Goal: Information Seeking & Learning: Learn about a topic

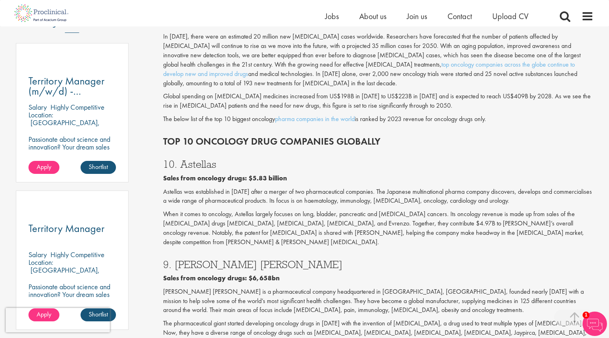
scroll to position [426, 0]
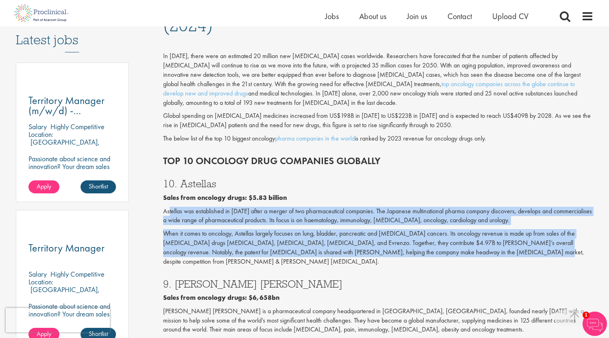
drag, startPoint x: 168, startPoint y: 198, endPoint x: 457, endPoint y: 237, distance: 291.3
click at [457, 237] on div "10. Astellas Sales from oncology drugs: $5.83 billion Astellas was established …" at bounding box center [378, 220] width 442 height 100
click at [457, 237] on p "When it comes to oncology, Astellas largely focuses on lung, bladder, pancreati…" at bounding box center [378, 247] width 430 height 37
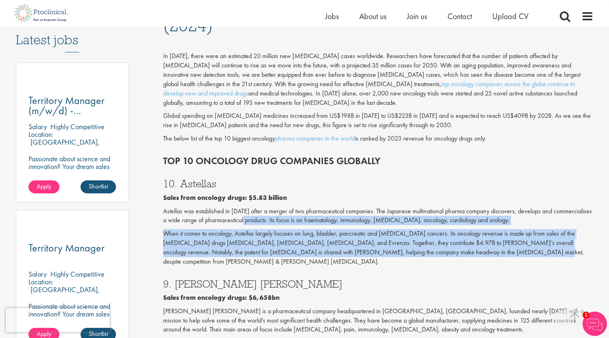
drag, startPoint x: 390, startPoint y: 230, endPoint x: 238, endPoint y: 204, distance: 154.2
click at [249, 206] on div "10. Astellas Sales from oncology drugs: $5.83 billion Astellas was established …" at bounding box center [378, 220] width 442 height 100
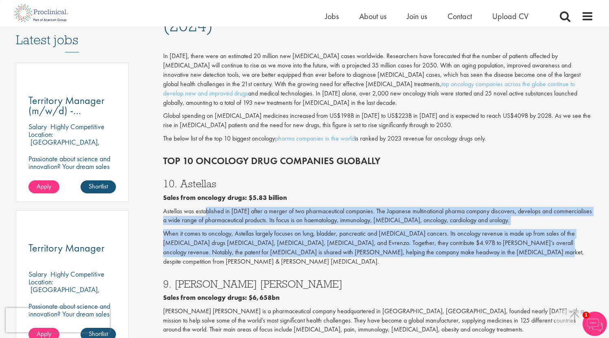
drag, startPoint x: 207, startPoint y: 198, endPoint x: 441, endPoint y: 242, distance: 238.7
click at [441, 242] on div "10. Astellas Sales from oncology drugs: $5.83 billion Astellas was established …" at bounding box center [378, 220] width 442 height 100
click at [441, 242] on p "When it comes to oncology, Astellas largely focuses on lung, bladder, pancreati…" at bounding box center [378, 247] width 430 height 37
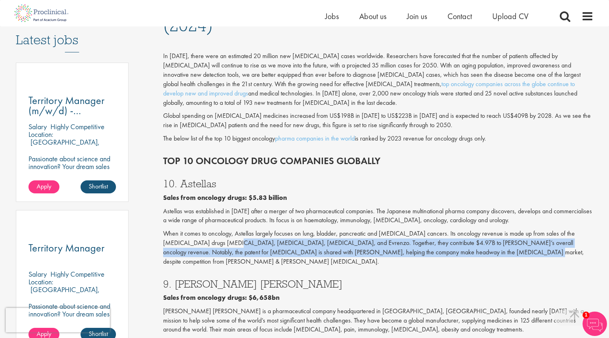
drag, startPoint x: 394, startPoint y: 235, endPoint x: 206, endPoint y: 223, distance: 188.3
click at [210, 229] on p "When it comes to oncology, Astellas largely focuses on lung, bladder, pancreati…" at bounding box center [378, 247] width 430 height 37
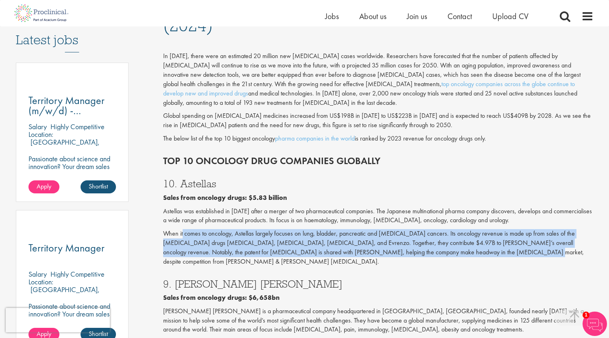
drag, startPoint x: 184, startPoint y: 220, endPoint x: 428, endPoint y: 237, distance: 244.6
click at [438, 238] on p "When it comes to oncology, Astellas largely focuses on lung, bladder, pancreati…" at bounding box center [378, 247] width 430 height 37
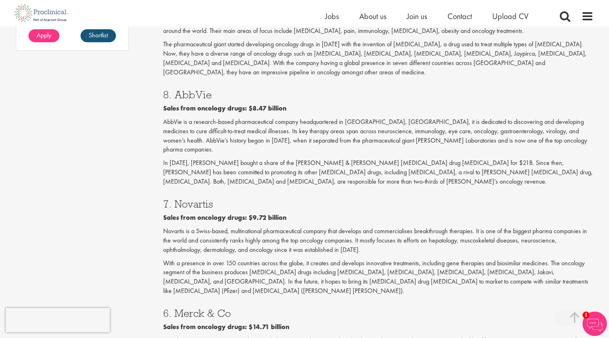
scroll to position [785, 0]
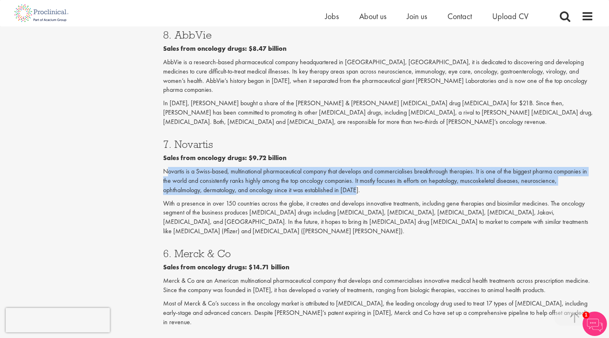
drag, startPoint x: 166, startPoint y: 121, endPoint x: 366, endPoint y: 138, distance: 200.0
click at [366, 167] on p "Novartis is a Swiss-based, multinational pharmaceutical company that develops a…" at bounding box center [378, 181] width 430 height 28
drag, startPoint x: 325, startPoint y: 134, endPoint x: 188, endPoint y: 121, distance: 137.3
click at [191, 167] on p "Novartis is a Swiss-based, multinational pharmaceutical company that develops a…" at bounding box center [378, 181] width 430 height 28
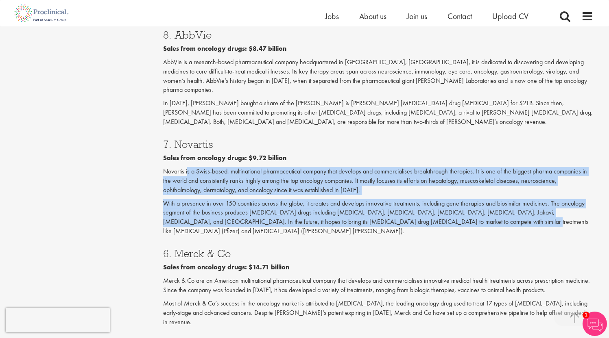
drag, startPoint x: 187, startPoint y: 121, endPoint x: 440, endPoint y: 170, distance: 257.5
click at [440, 170] on div "7. Novartis Sales from oncology drugs: $9.72 billion Novartis is a Swiss-based,…" at bounding box center [378, 185] width 442 height 109
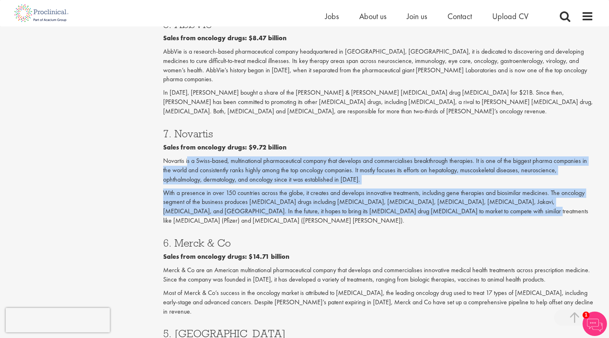
scroll to position [823, 0]
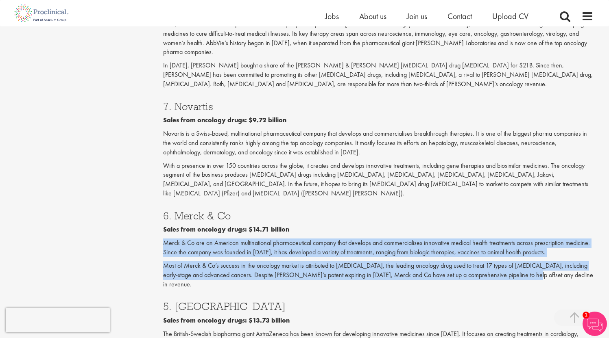
drag, startPoint x: 165, startPoint y: 183, endPoint x: 520, endPoint y: 209, distance: 355.9
click at [520, 209] on div "6. Merck & Co Sales from oncology drugs: $14.71 billion Merck & Co are an Ameri…" at bounding box center [378, 248] width 442 height 91
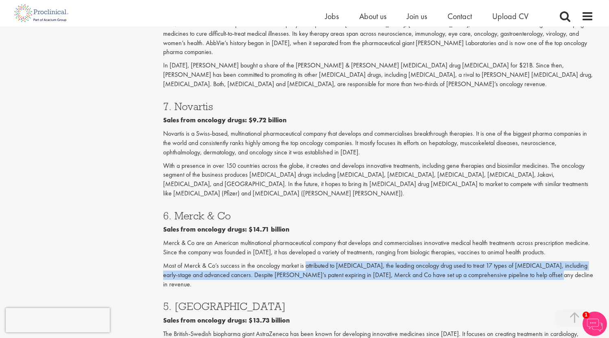
drag, startPoint x: 547, startPoint y: 212, endPoint x: 306, endPoint y: 200, distance: 241.0
click at [306, 261] on p "Most of Merck & Co’s success in the oncology market is attributed to [MEDICAL_D…" at bounding box center [378, 275] width 430 height 28
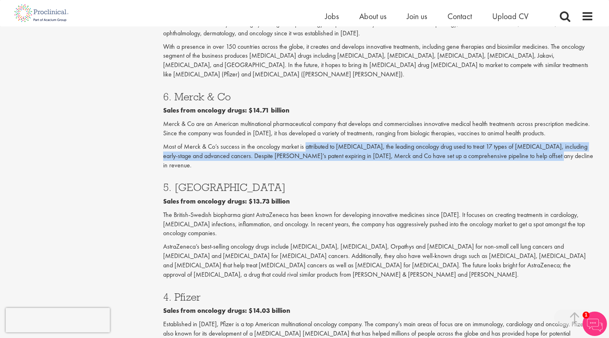
scroll to position [943, 0]
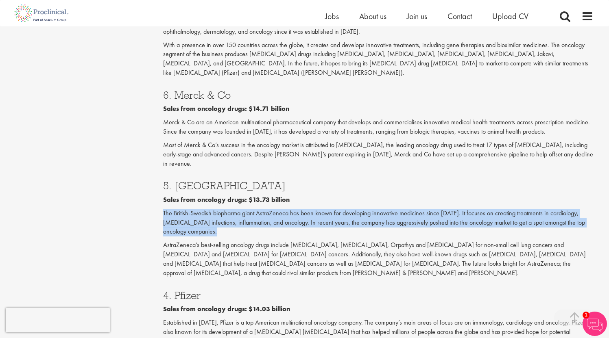
drag, startPoint x: 160, startPoint y: 141, endPoint x: 261, endPoint y: 156, distance: 102.4
click at [261, 209] on p "The British-Swedish biopharma giant AstraZeneca has been known for developing i…" at bounding box center [378, 223] width 430 height 28
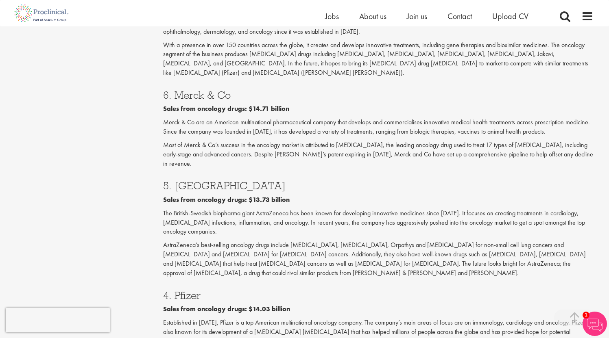
drag, startPoint x: 261, startPoint y: 156, endPoint x: 192, endPoint y: 137, distance: 71.4
click at [192, 209] on p "The British-Swedish biopharma giant AstraZeneca has been known for developing i…" at bounding box center [378, 223] width 430 height 28
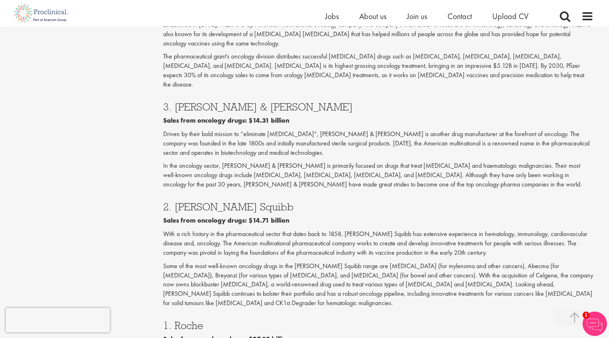
scroll to position [1251, 0]
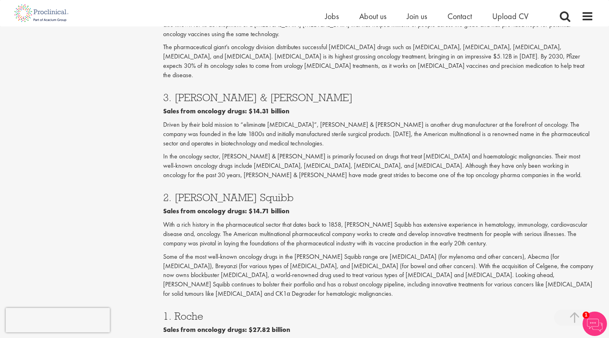
drag, startPoint x: 168, startPoint y: 233, endPoint x: 575, endPoint y: 235, distance: 407.0
drag, startPoint x: 575, startPoint y: 235, endPoint x: 170, endPoint y: 234, distance: 405.0
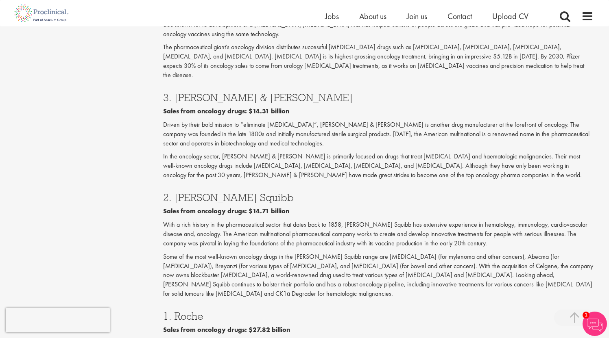
drag, startPoint x: 167, startPoint y: 234, endPoint x: 251, endPoint y: 250, distance: 85.7
drag, startPoint x: 248, startPoint y: 248, endPoint x: 183, endPoint y: 235, distance: 66.5
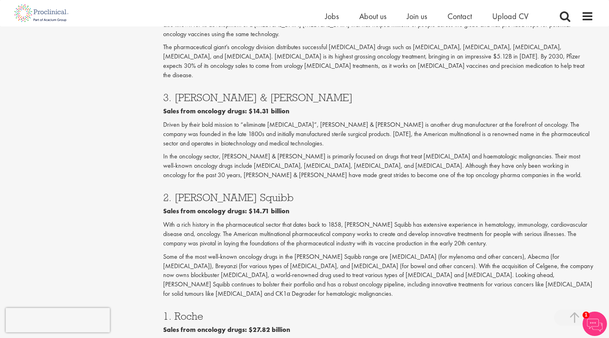
drag, startPoint x: 181, startPoint y: 234, endPoint x: 243, endPoint y: 251, distance: 64.4
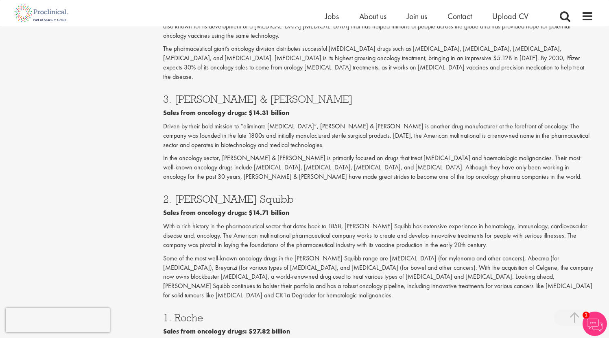
drag, startPoint x: 165, startPoint y: 266, endPoint x: 566, endPoint y: 265, distance: 400.5
drag, startPoint x: 585, startPoint y: 266, endPoint x: 254, endPoint y: 270, distance: 331.0
drag, startPoint x: 251, startPoint y: 269, endPoint x: 583, endPoint y: 268, distance: 331.8
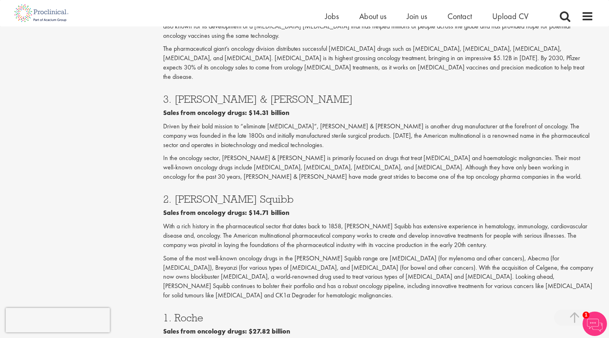
drag, startPoint x: 592, startPoint y: 267, endPoint x: 203, endPoint y: 263, distance: 388.4
drag, startPoint x: 162, startPoint y: 264, endPoint x: 349, endPoint y: 281, distance: 188.2
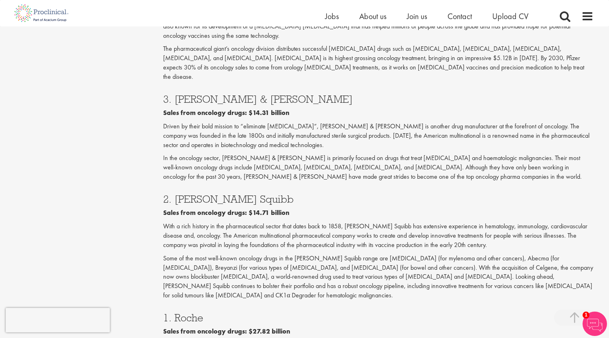
drag, startPoint x: 350, startPoint y: 281, endPoint x: 207, endPoint y: 266, distance: 143.5
drag, startPoint x: 206, startPoint y: 265, endPoint x: 344, endPoint y: 284, distance: 139.5
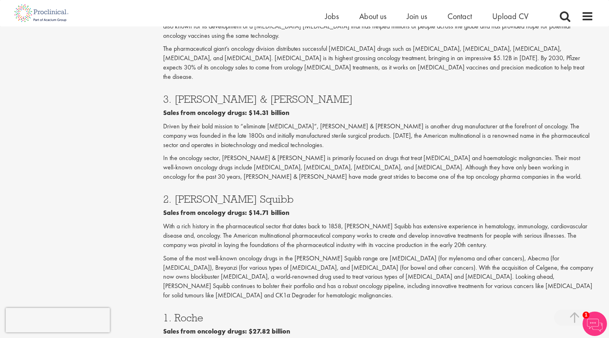
drag, startPoint x: 344, startPoint y: 284, endPoint x: 182, endPoint y: 262, distance: 163.7
drag, startPoint x: 193, startPoint y: 263, endPoint x: 341, endPoint y: 284, distance: 149.8
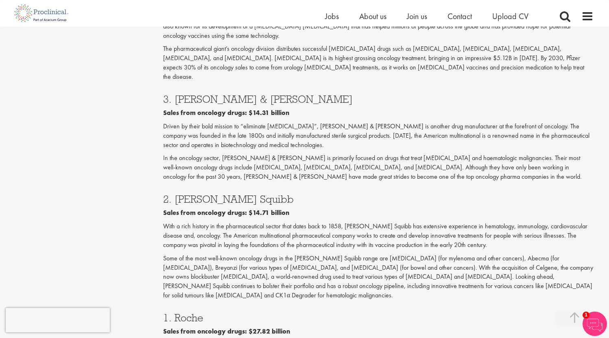
drag, startPoint x: 342, startPoint y: 283, endPoint x: 162, endPoint y: 268, distance: 180.0
drag, startPoint x: 146, startPoint y: 267, endPoint x: 348, endPoint y: 285, distance: 203.7
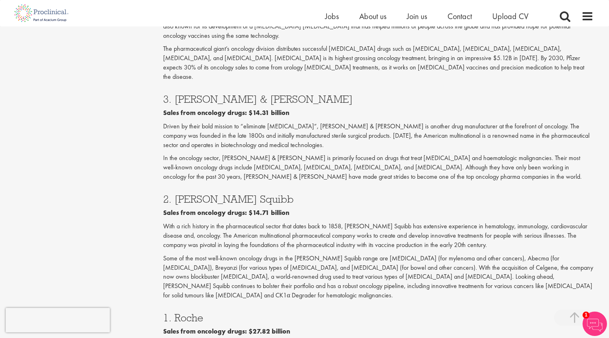
drag, startPoint x: 291, startPoint y: 278, endPoint x: 179, endPoint y: 263, distance: 113.2
drag, startPoint x: 163, startPoint y: 260, endPoint x: 328, endPoint y: 282, distance: 166.1
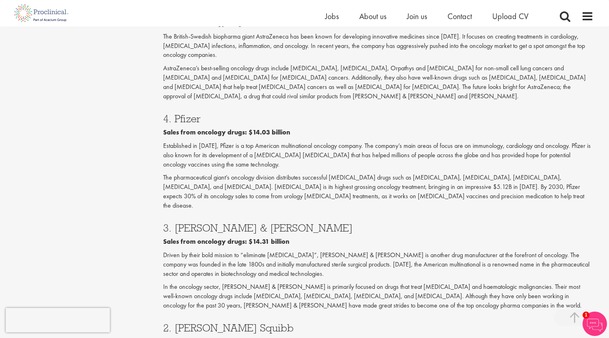
scroll to position [1197, 0]
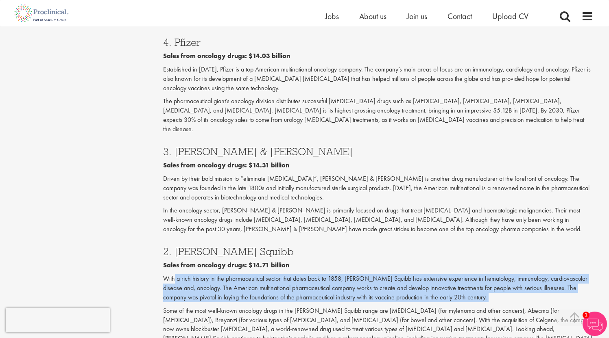
drag
click at [292, 238] on div "2. [PERSON_NAME] Squibb Sales from oncology drugs: $14.71 billion With a rich h…" at bounding box center [378, 297] width 442 height 119
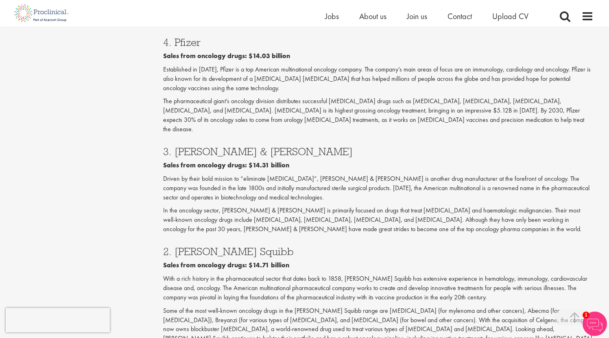
click at [292, 238] on div "2. [PERSON_NAME] Squibb Sales from oncology drugs: $14.71 billion With a rich h…" at bounding box center [378, 297] width 442 height 119
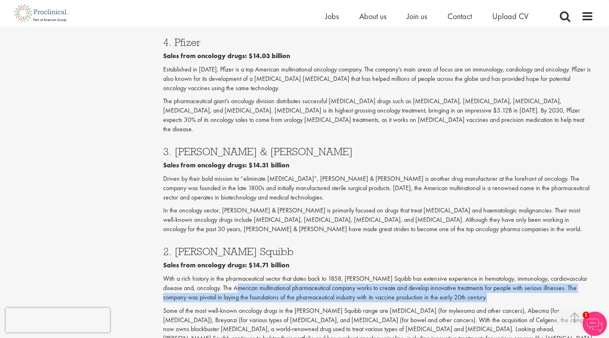
click at [490, 274] on p "With a rich history in the pharmaceutical sector that dates back to 1858, [PERS…" at bounding box center [378, 288] width 430 height 28
click at [246, 274] on p "With a rich history in the pharmaceutical sector that dates back to 1858, [PERS…" at bounding box center [378, 288] width 430 height 28
click at [455, 238] on div "2. [PERSON_NAME] Squibb Sales from oncology drugs: $14.71 billion With a rich h…" at bounding box center [378, 297] width 442 height 119
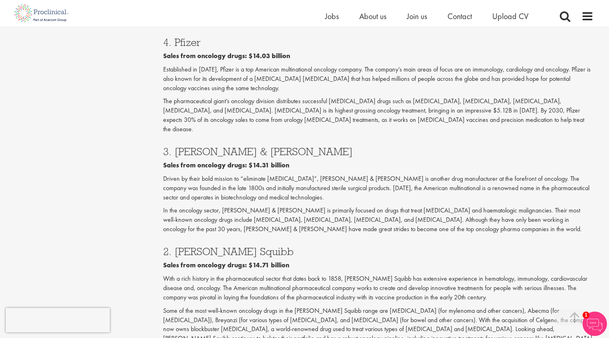
click at [205, 238] on div "2. [PERSON_NAME] Squibb Sales from oncology drugs: $14.71 billion With a rich h…" at bounding box center [378, 297] width 442 height 119
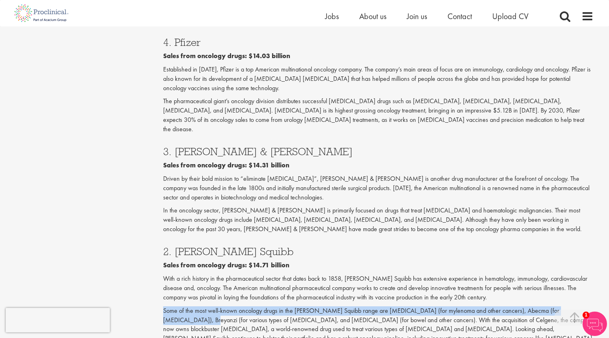
drag, startPoint x: 164, startPoint y: 211, endPoint x: 592, endPoint y: 212, distance: 427.8
click at [592, 307] on p "Some of the most well-known oncology drugs in the [PERSON_NAME] Squibb range ar…" at bounding box center [378, 330] width 430 height 46
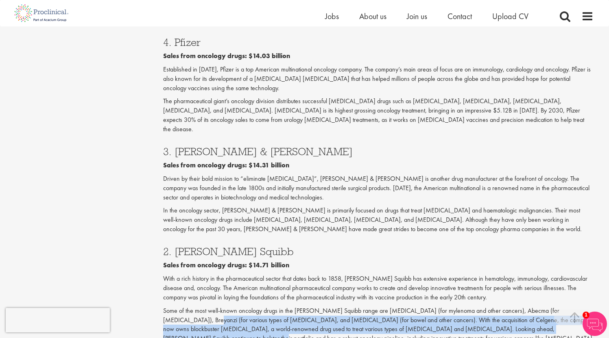
drag, startPoint x: 185, startPoint y: 220, endPoint x: 578, endPoint y: 227, distance: 392.9
drag, startPoint x: 583, startPoint y: 227, endPoint x: 338, endPoint y: 217, distance: 245.4
click at [348, 307] on p "Some of the most well-known oncology drugs in the [PERSON_NAME] Squibb range ar…" at bounding box center [378, 330] width 430 height 46
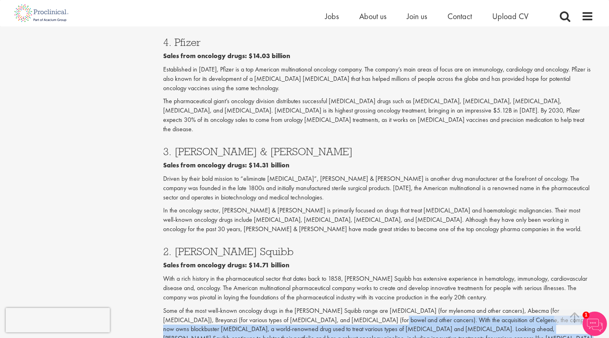
drag, startPoint x: 338, startPoint y: 217, endPoint x: 564, endPoint y: 234, distance: 227.2
click at [563, 307] on p "Some of the most well-known oncology drugs in the [PERSON_NAME] Squibb range ar…" at bounding box center [378, 330] width 430 height 46
click at [564, 307] on p "Some of the most well-known oncology drugs in the [PERSON_NAME] Squibb range ar…" at bounding box center [378, 330] width 430 height 46
click at [278, 307] on p "Some of the most well-known oncology drugs in the [PERSON_NAME] Squibb range ar…" at bounding box center [378, 330] width 430 height 46
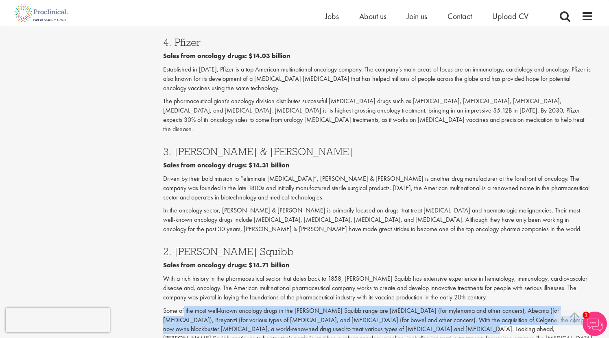
drag, startPoint x: 183, startPoint y: 211, endPoint x: 412, endPoint y: 231, distance: 229.4
click at [412, 307] on p "Some of the most well-known oncology drugs in the [PERSON_NAME] Squibb range ar…" at bounding box center [378, 330] width 430 height 46
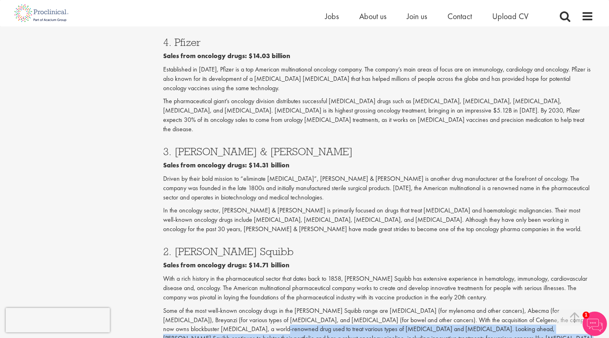
click at [556, 307] on p "Some of the most well-known oncology drugs in the [PERSON_NAME] Squibb range ar…" at bounding box center [378, 330] width 430 height 46
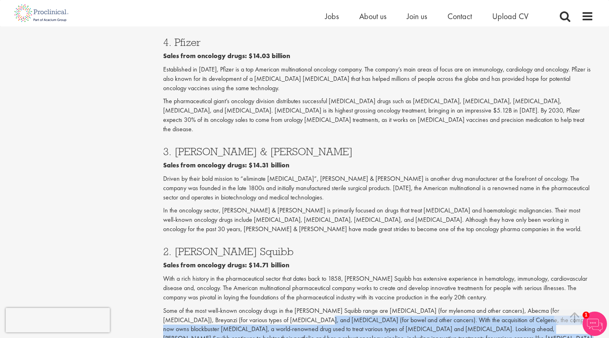
click at [271, 307] on p "Some of the most well-known oncology drugs in the [PERSON_NAME] Squibb range ar…" at bounding box center [378, 330] width 430 height 46
click at [568, 307] on p "Some of the most well-known oncology drugs in the [PERSON_NAME] Squibb range ar…" at bounding box center [378, 330] width 430 height 46
click at [240, 307] on p "Some of the most well-known oncology drugs in the [PERSON_NAME] Squibb range ar…" at bounding box center [378, 330] width 430 height 46
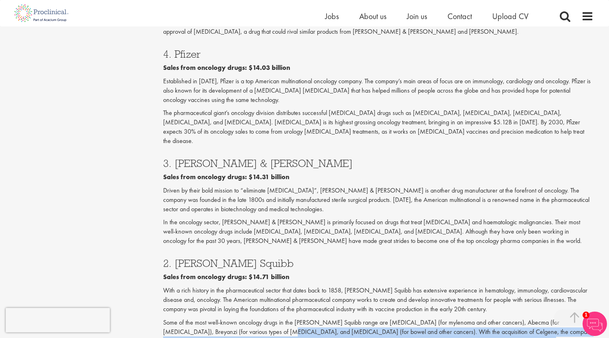
scroll to position [1160, 0]
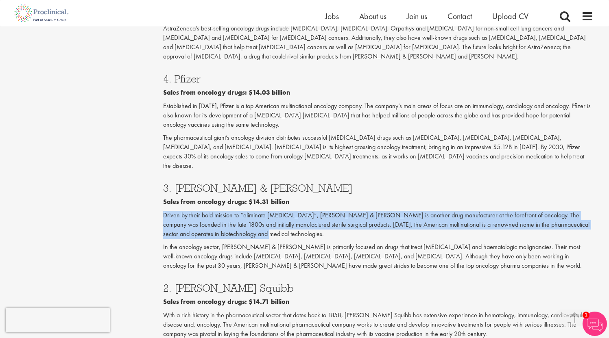
click at [272, 211] on p "Driven by their bold mission to “eliminate [MEDICAL_DATA]”, [PERSON_NAME] & [PE…" at bounding box center [378, 225] width 430 height 28
click at [432, 211] on p "Driven by their bold mission to “eliminate [MEDICAL_DATA]”, [PERSON_NAME] & [PE…" at bounding box center [378, 225] width 430 height 28
click at [210, 211] on p "Driven by their bold mission to “eliminate [MEDICAL_DATA]”, [PERSON_NAME] & [PE…" at bounding box center [378, 225] width 430 height 28
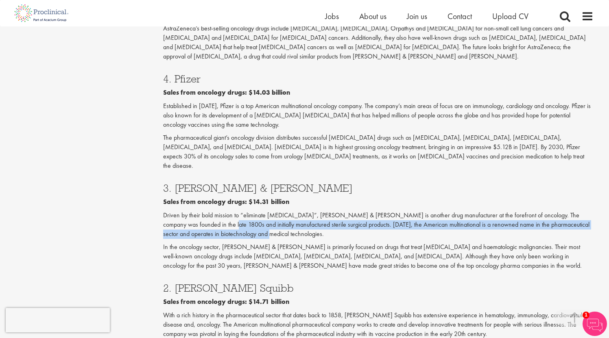
click at [324, 211] on p "Driven by their bold mission to “eliminate [MEDICAL_DATA]”, [PERSON_NAME] & [PE…" at bounding box center [378, 225] width 430 height 28
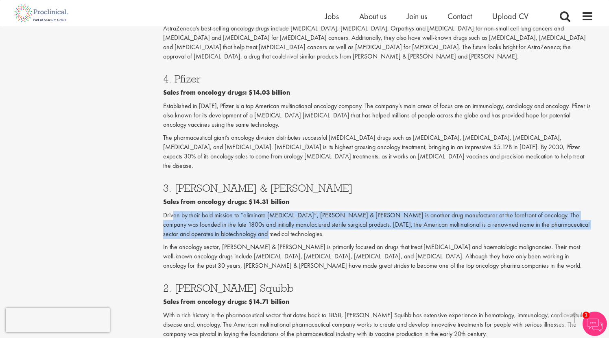
click at [296, 211] on p "Driven by their bold mission to “eliminate [MEDICAL_DATA]”, [PERSON_NAME] & [PE…" at bounding box center [378, 225] width 430 height 28
click at [293, 211] on p "Driven by their bold mission to “eliminate [MEDICAL_DATA]”, [PERSON_NAME] & [PE…" at bounding box center [378, 225] width 430 height 28
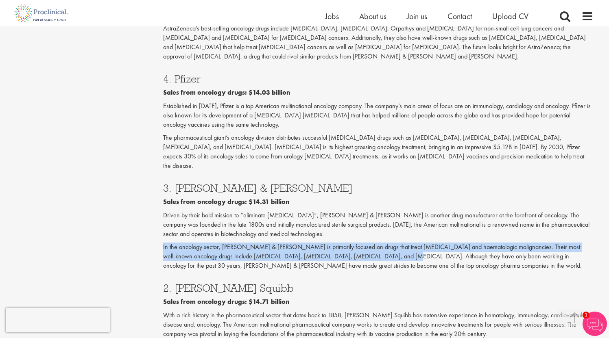
click at [351, 175] on div "3. [PERSON_NAME] & [PERSON_NAME] Sales from oncology drugs: $14.31 billion Driv…" at bounding box center [378, 225] width 442 height 100
click at [351, 243] on p "In the oncology sector, [PERSON_NAME] & [PERSON_NAME] is primarily focused on d…" at bounding box center [378, 257] width 430 height 28
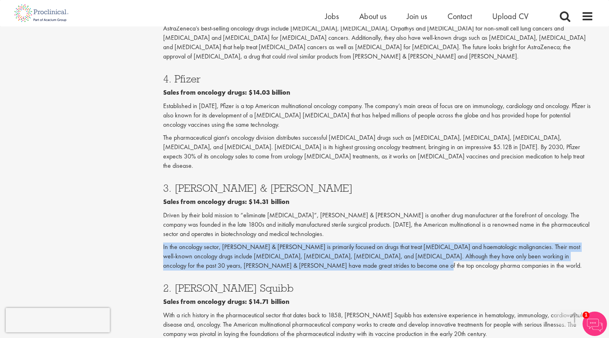
click at [176, 175] on div "3. [PERSON_NAME] & [PERSON_NAME] Sales from oncology drugs: $14.31 billion Driv…" at bounding box center [378, 225] width 442 height 100
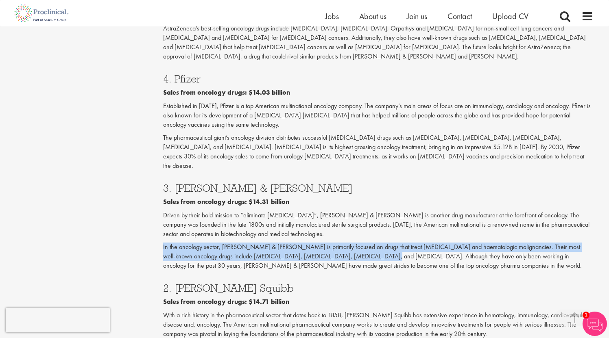
click at [332, 175] on div "3. [PERSON_NAME] & [PERSON_NAME] Sales from oncology drugs: $14.31 billion Driv…" at bounding box center [378, 225] width 442 height 100
click at [332, 243] on p "In the oncology sector, [PERSON_NAME] & [PERSON_NAME] is primarily focused on d…" at bounding box center [378, 257] width 430 height 28
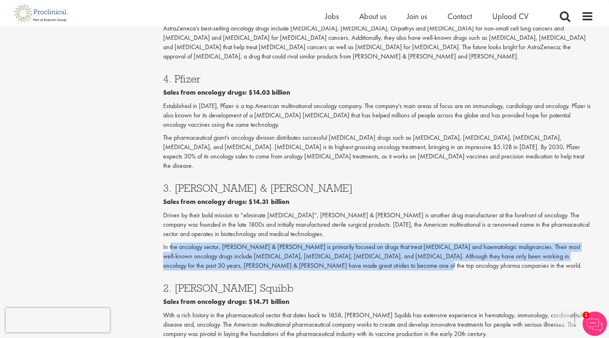
click at [171, 243] on p "In the oncology sector, [PERSON_NAME] & [PERSON_NAME] is primarily focused on d…" at bounding box center [378, 257] width 430 height 28
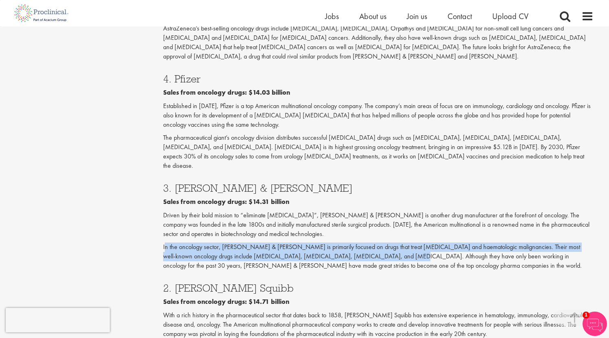
click at [357, 243] on p "In the oncology sector, [PERSON_NAME] & [PERSON_NAME] is primarily focused on d…" at bounding box center [378, 257] width 430 height 28
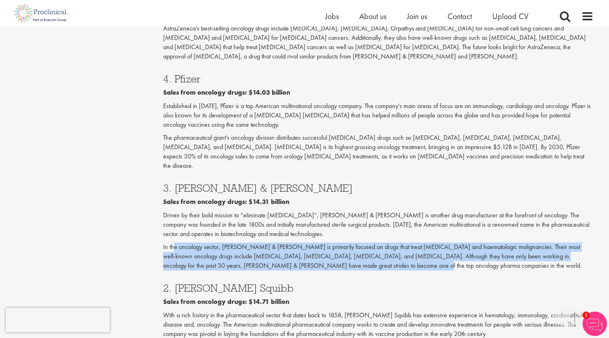
click at [335, 243] on p "In the oncology sector, [PERSON_NAME] & [PERSON_NAME] is primarily focused on d…" at bounding box center [378, 257] width 430 height 28
click at [229, 243] on p "In the oncology sector, [PERSON_NAME] & [PERSON_NAME] is primarily focused on d…" at bounding box center [378, 257] width 430 height 28
click at [346, 243] on p "In the oncology sector, [PERSON_NAME] & [PERSON_NAME] is primarily focused on d…" at bounding box center [378, 257] width 430 height 28
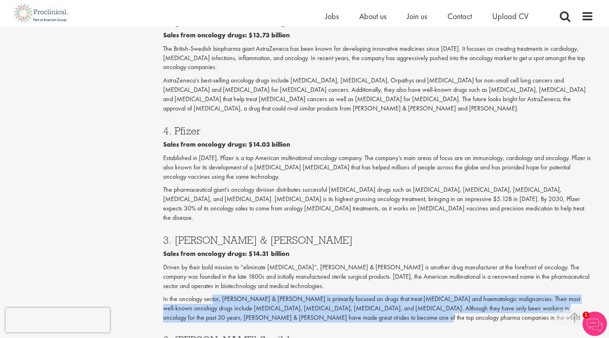
scroll to position [1106, 0]
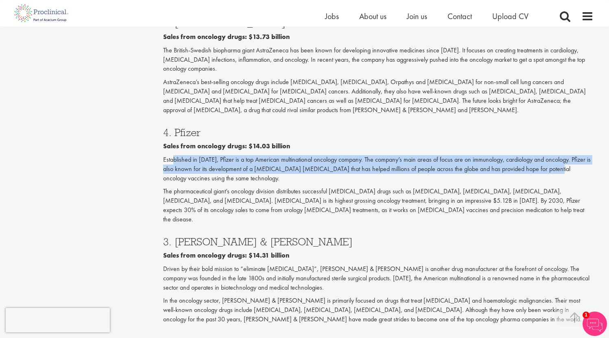
click at [560, 155] on p "Established in [DATE], Pfizer is a top American multinational oncology company.…" at bounding box center [378, 169] width 430 height 28
click at [288, 155] on p "Established in [DATE], Pfizer is a top American multinational oncology company.…" at bounding box center [378, 169] width 430 height 28
click at [168, 155] on p "Established in [DATE], Pfizer is a top American multinational oncology company.…" at bounding box center [378, 169] width 430 height 28
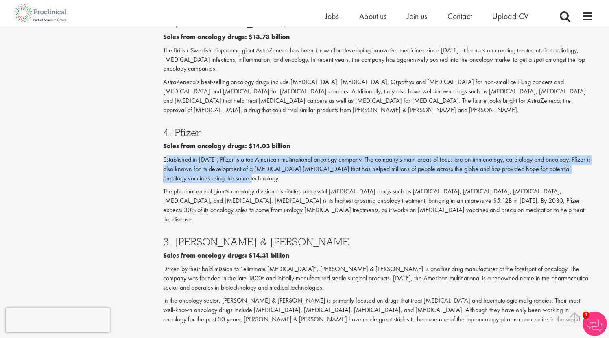
click at [250, 155] on p "Established in [DATE], Pfizer is a top American multinational oncology company.…" at bounding box center [378, 169] width 430 height 28
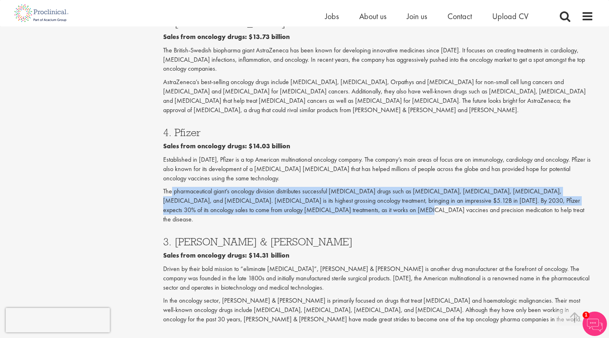
click at [432, 187] on p "The pharmaceutical giant’s oncology division distributes successful [MEDICAL_DA…" at bounding box center [378, 205] width 430 height 37
